Goal: Task Accomplishment & Management: Manage account settings

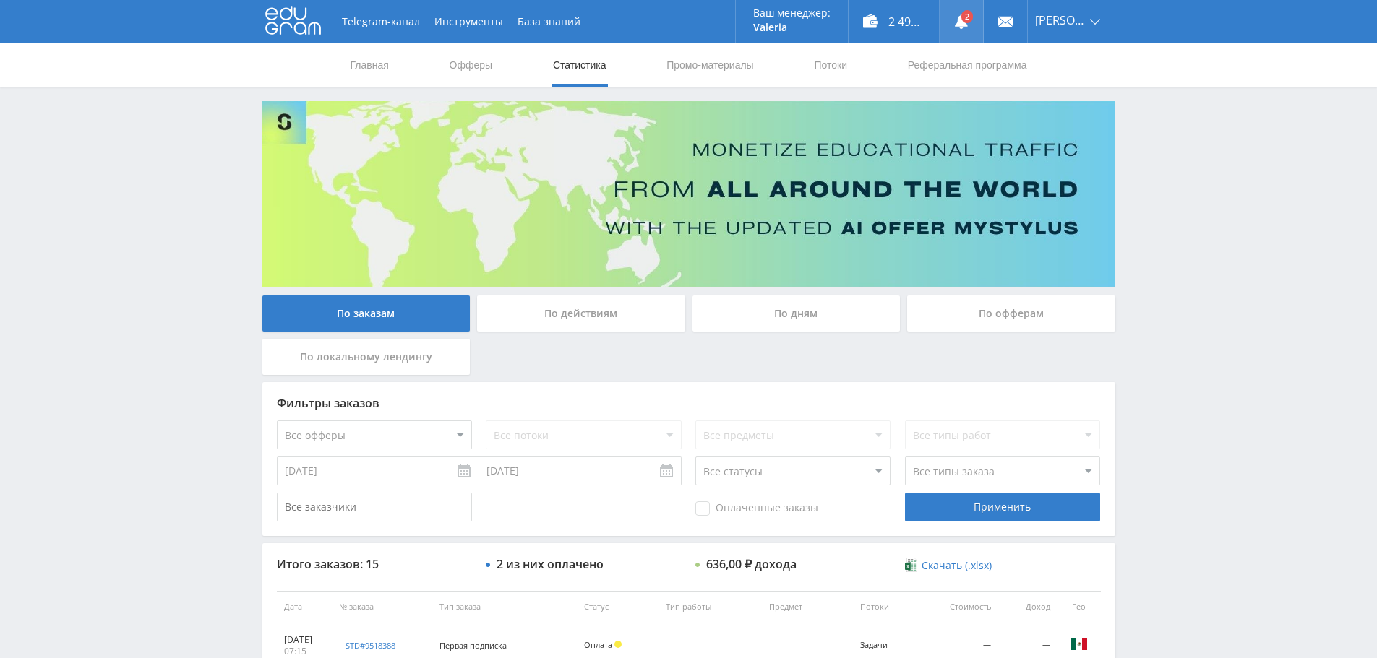
click at [967, 17] on link at bounding box center [960, 21] width 43 height 43
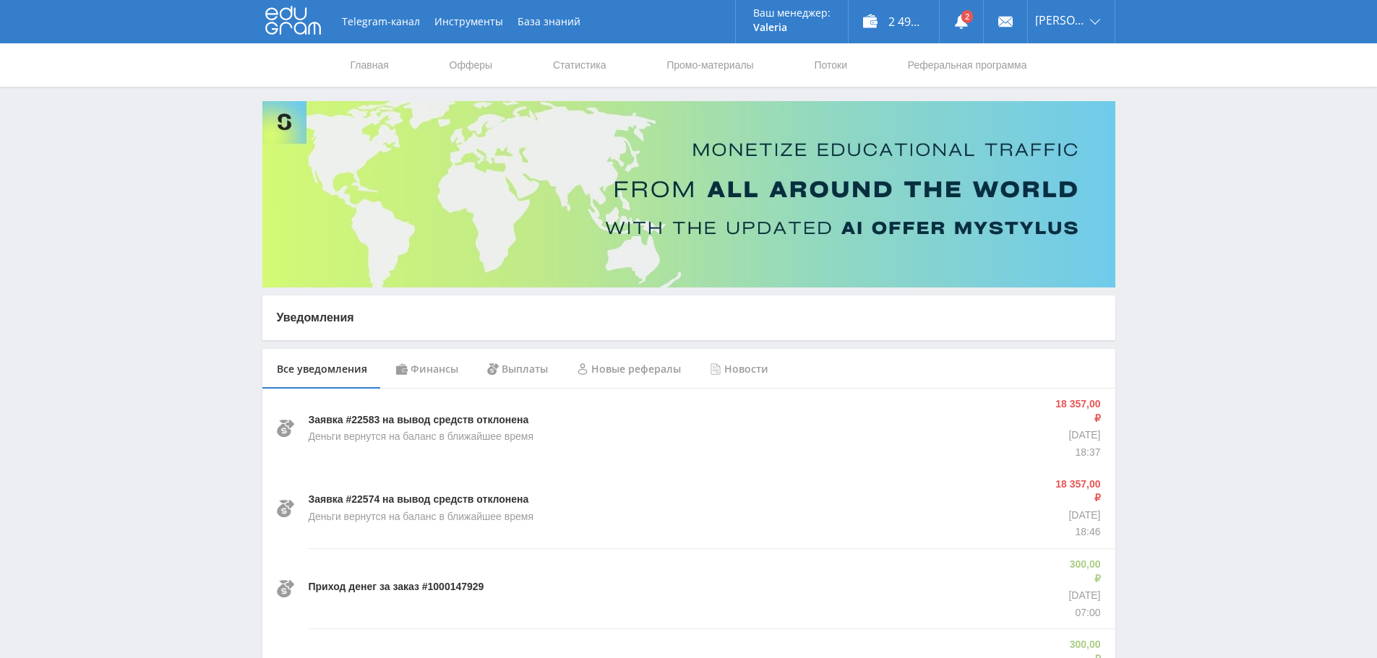
click at [428, 365] on div "Финансы" at bounding box center [427, 369] width 91 height 40
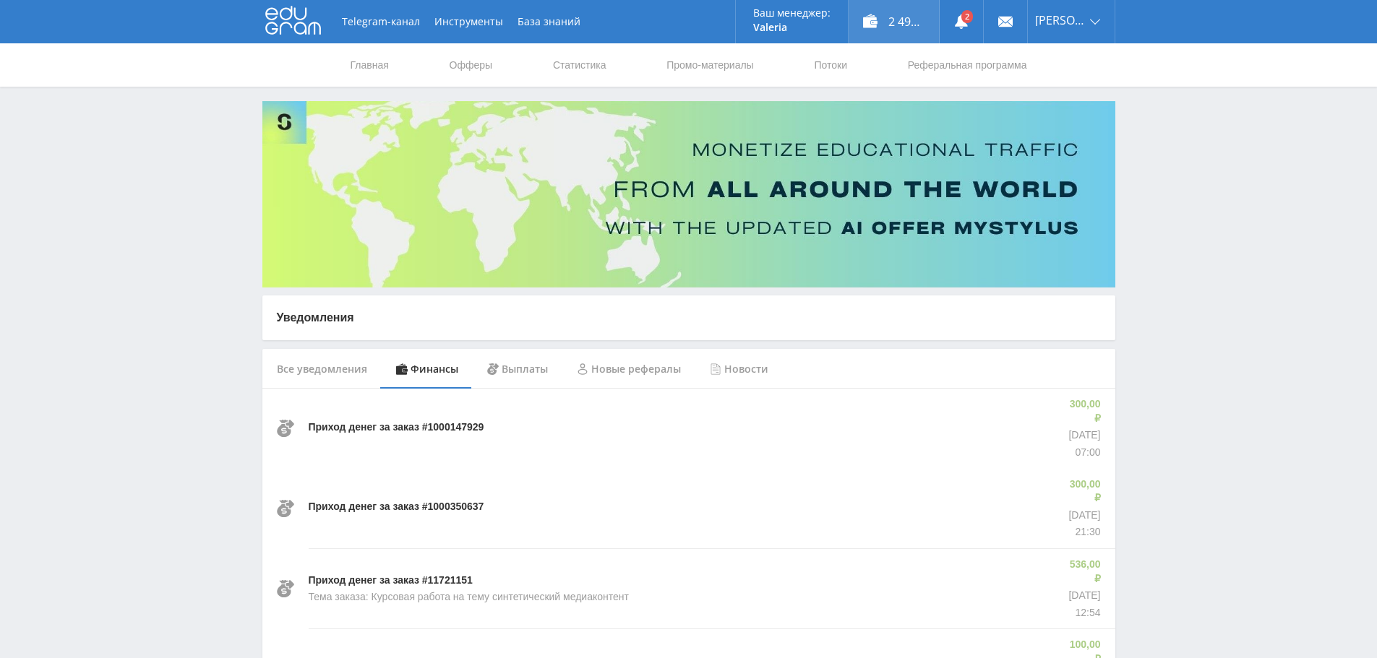
click at [890, 21] on div "2 493,00 ₽" at bounding box center [893, 21] width 90 height 43
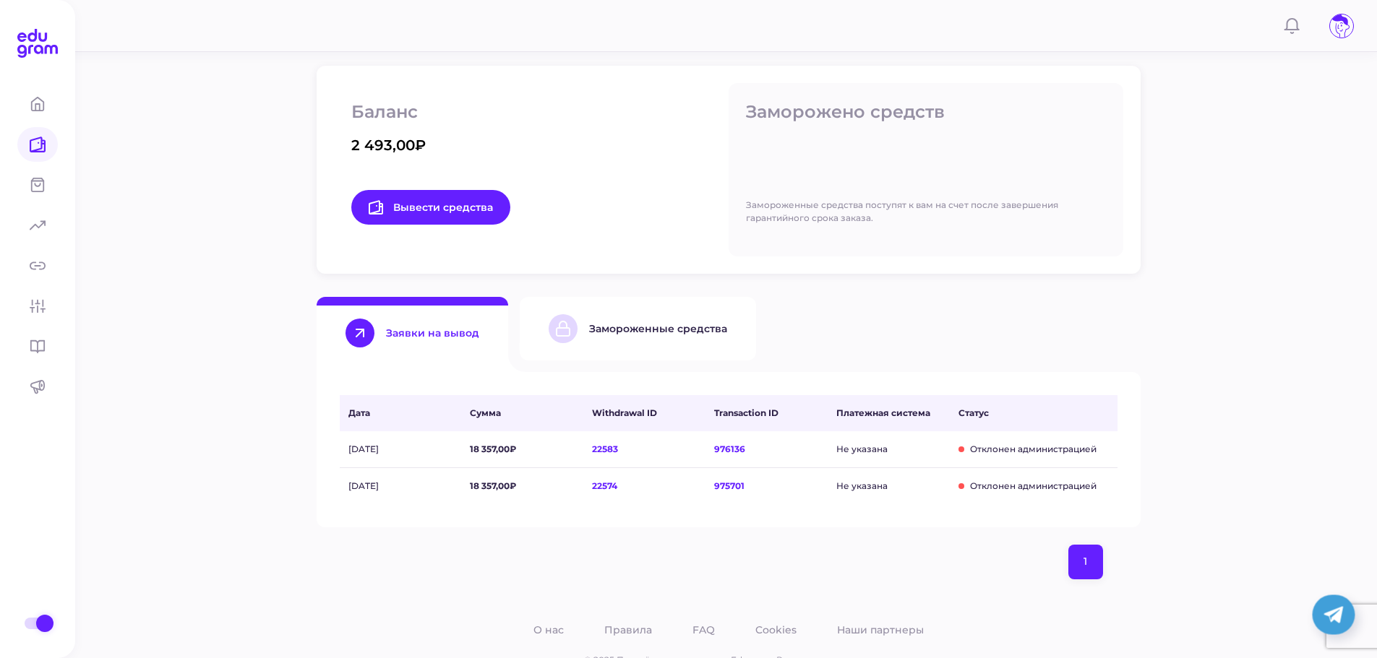
click at [618, 322] on div "Замороженные средства" at bounding box center [637, 328] width 178 height 29
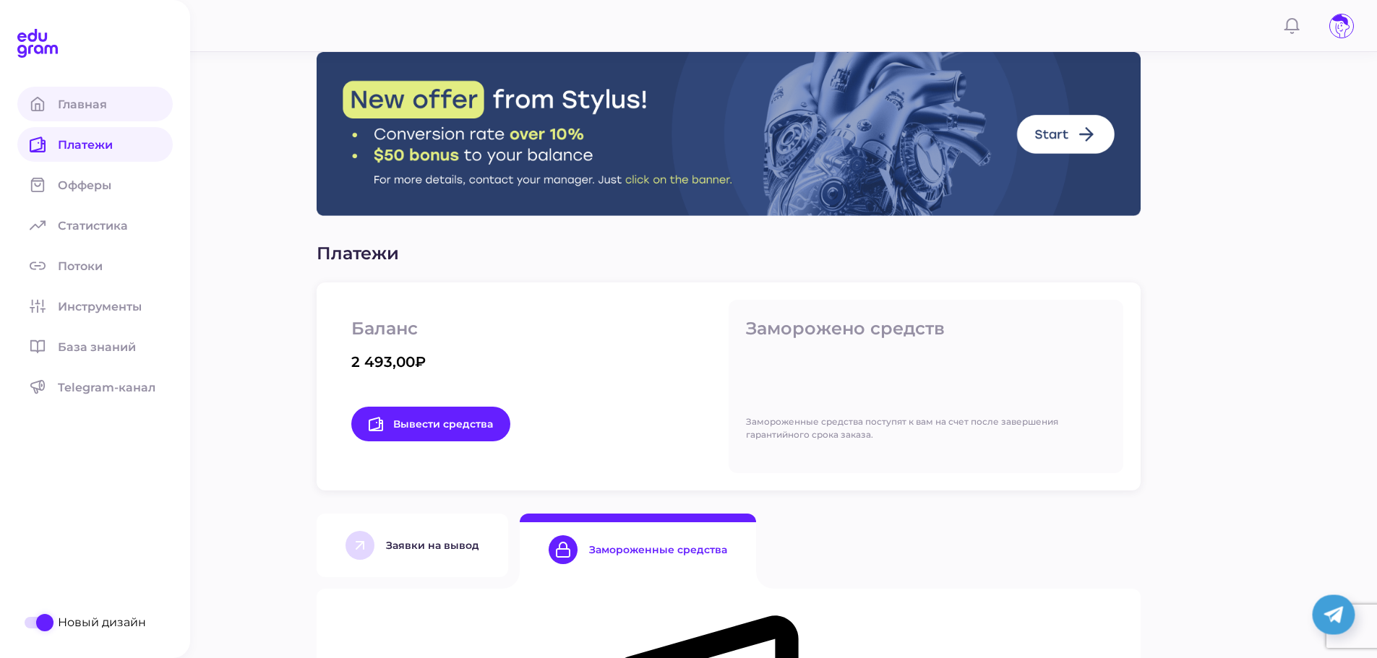
click at [38, 105] on icon at bounding box center [38, 104] width 16 height 16
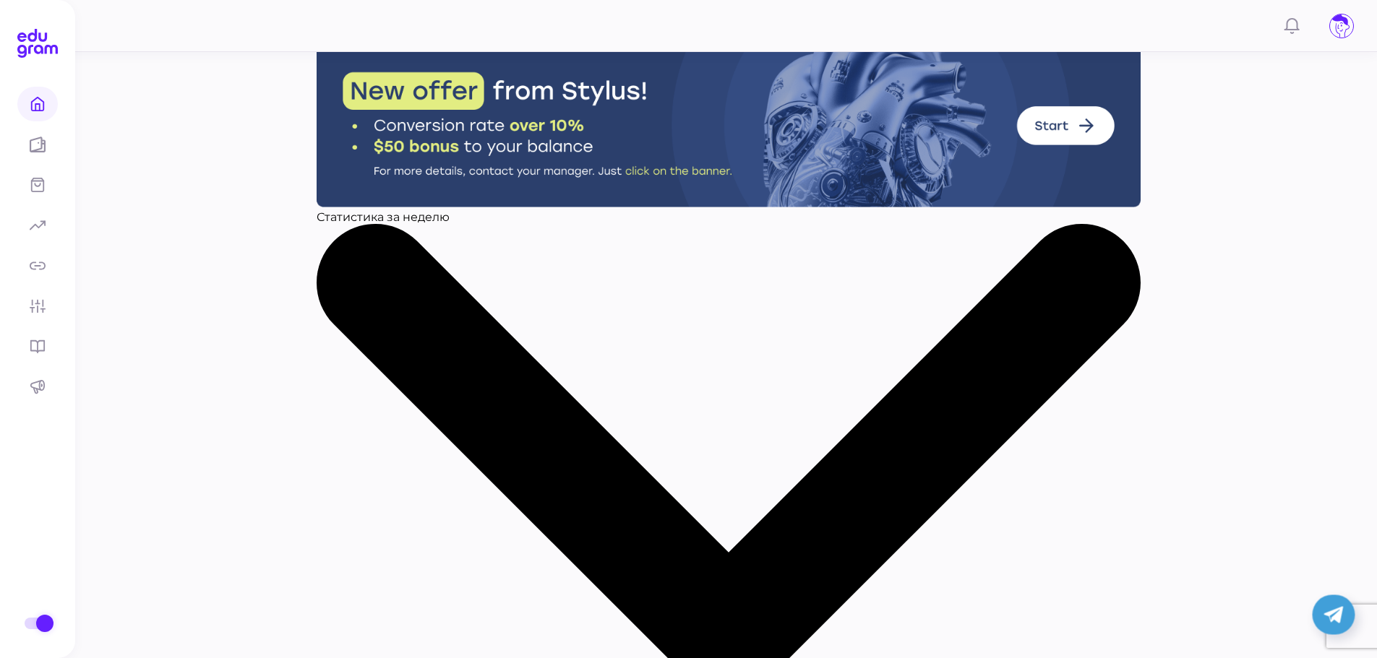
scroll to position [7, 0]
